Goal: Task Accomplishment & Management: Manage account settings

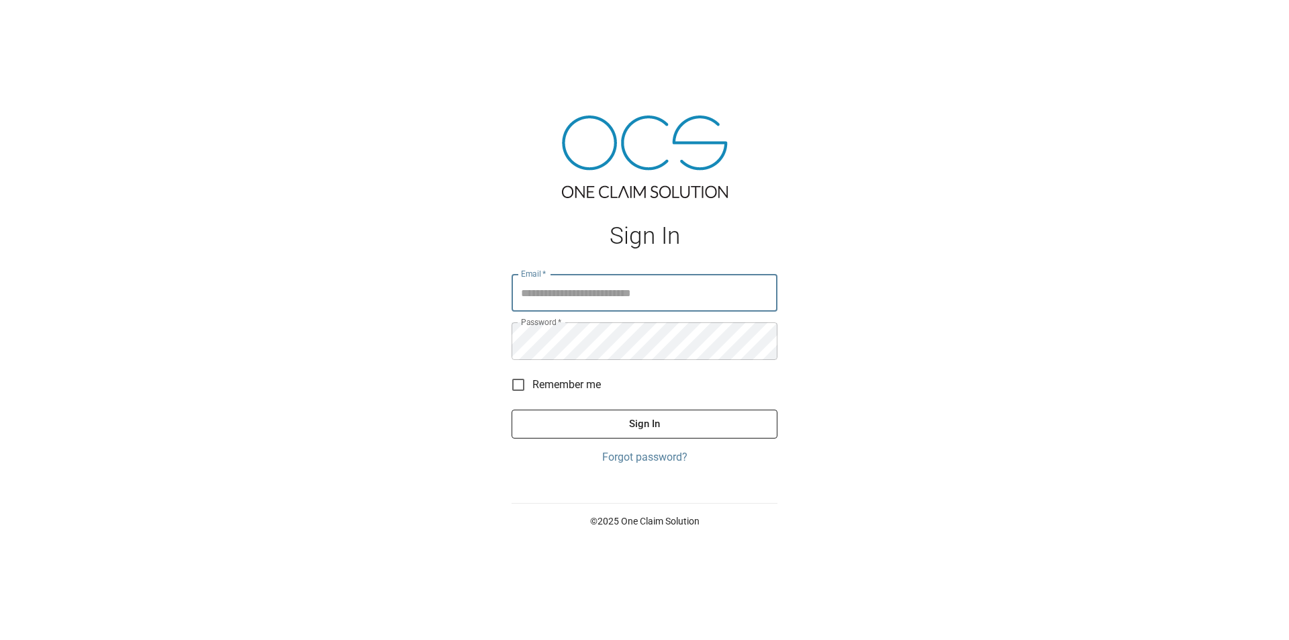
click at [653, 295] on input "Email   *" at bounding box center [645, 293] width 266 height 38
type input "**********"
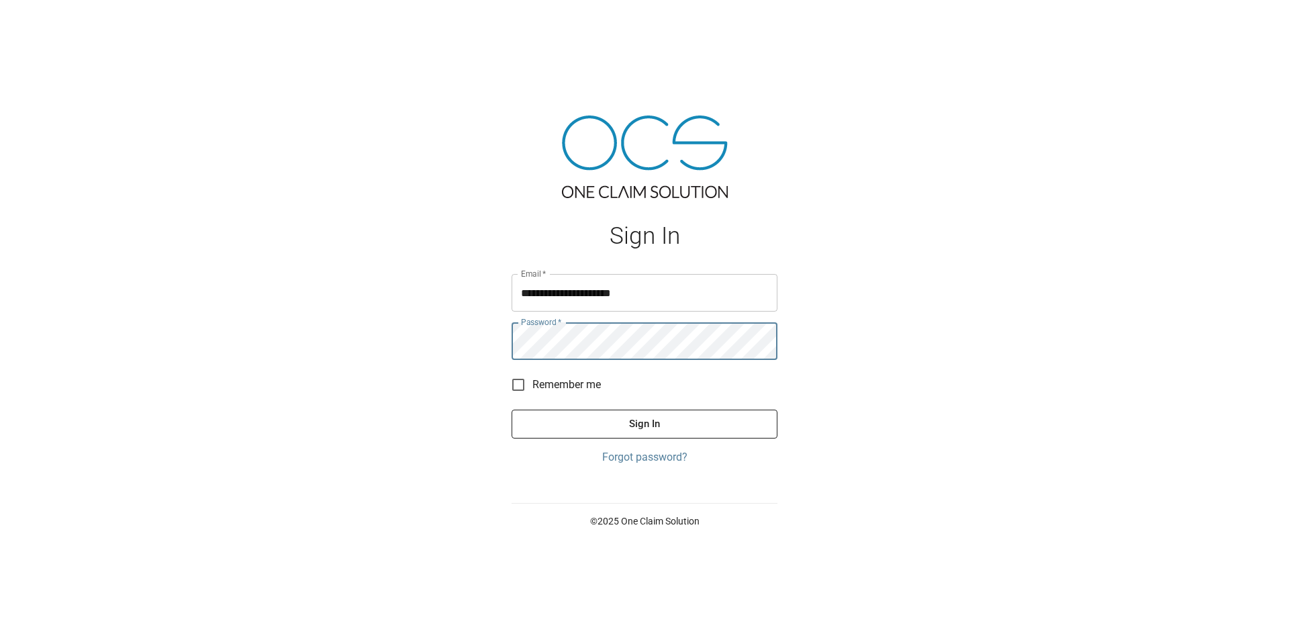
click at [512, 410] on button "Sign In" at bounding box center [645, 424] width 266 height 28
